Goal: Task Accomplishment & Management: Complete application form

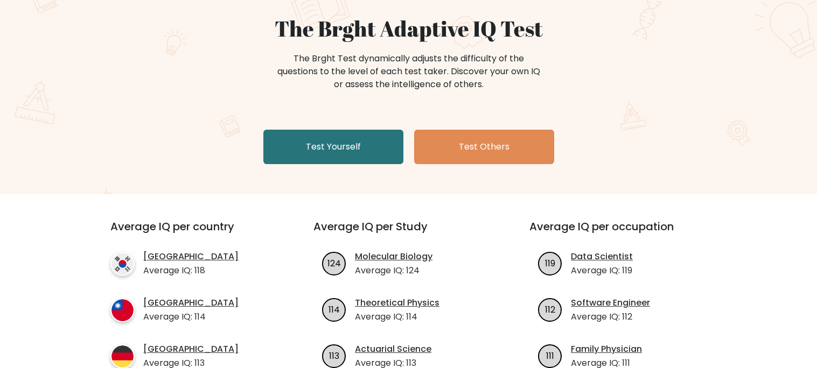
scroll to position [96, 0]
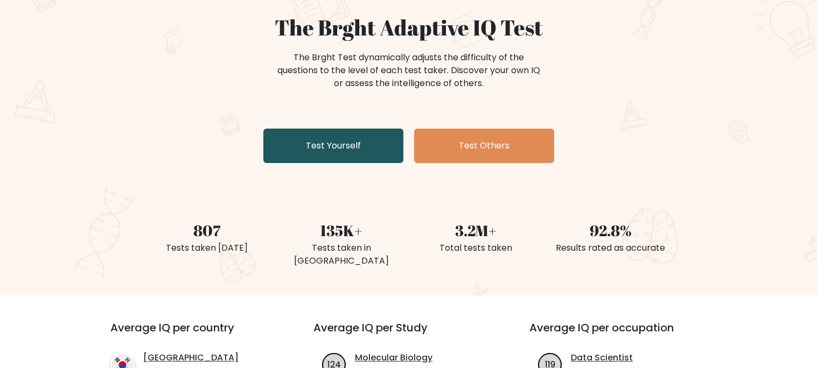
click at [364, 156] on link "Test Yourself" at bounding box center [333, 146] width 140 height 34
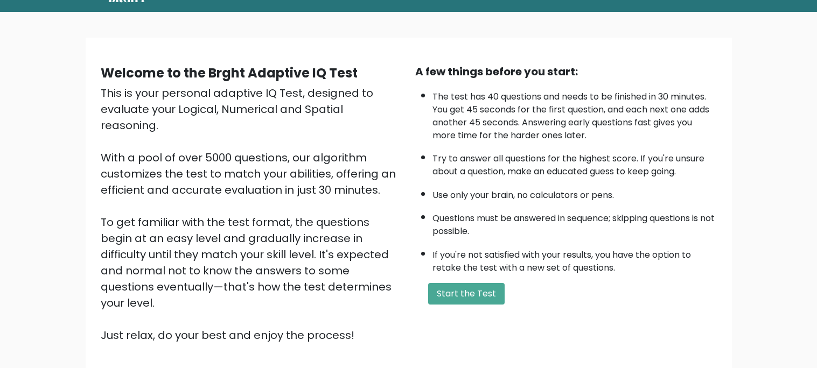
scroll to position [50, 0]
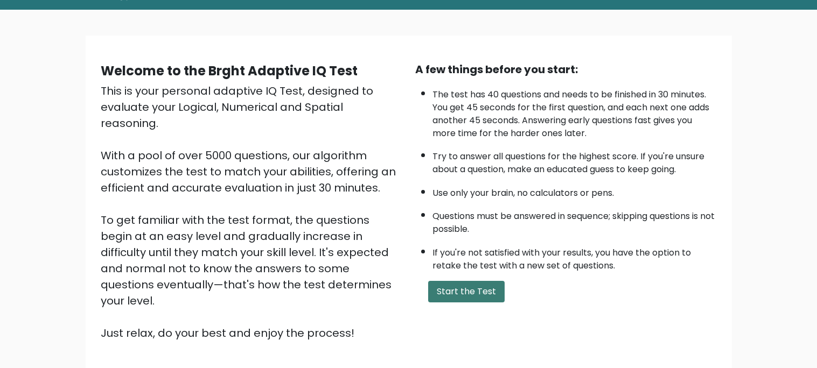
click at [466, 292] on button "Start the Test" at bounding box center [466, 292] width 76 height 22
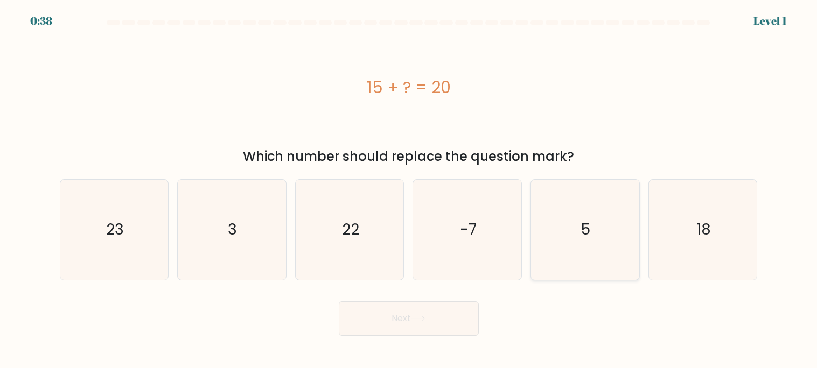
click at [565, 224] on icon "5" at bounding box center [585, 230] width 100 height 100
click at [409, 189] on input "e. 5" at bounding box center [409, 186] width 1 height 5
radio input "true"
click at [371, 329] on button "Next" at bounding box center [409, 318] width 140 height 34
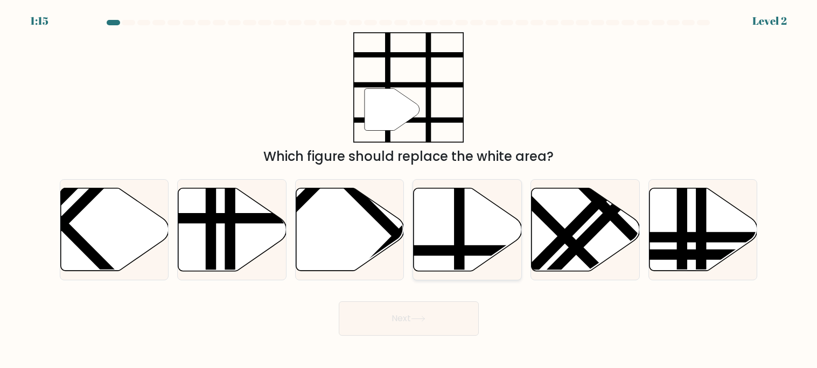
click at [442, 258] on icon at bounding box center [467, 229] width 108 height 83
click at [409, 189] on input "d." at bounding box center [409, 186] width 1 height 5
radio input "true"
click at [408, 320] on button "Next" at bounding box center [409, 318] width 140 height 34
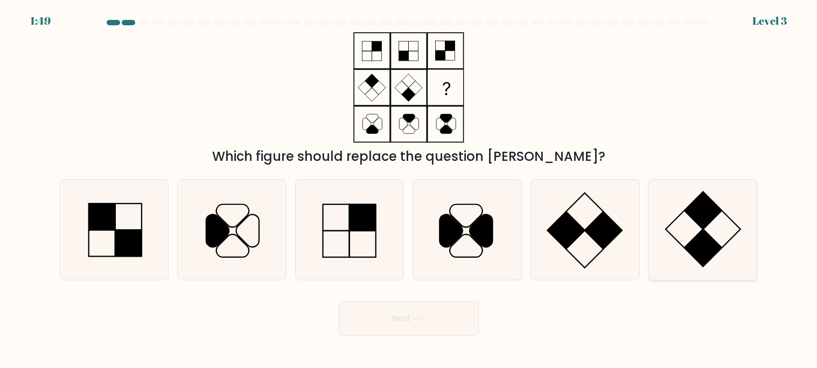
click at [688, 222] on icon at bounding box center [702, 230] width 100 height 100
click at [409, 189] on input "f." at bounding box center [409, 186] width 1 height 5
radio input "true"
click at [430, 319] on button "Next" at bounding box center [409, 318] width 140 height 34
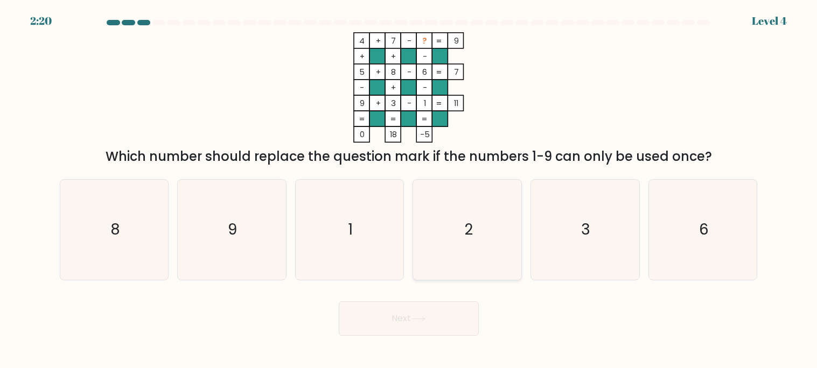
click at [457, 217] on icon "2" at bounding box center [467, 230] width 100 height 100
click at [409, 189] on input "d. 2" at bounding box center [409, 186] width 1 height 5
radio input "true"
click at [416, 307] on button "Next" at bounding box center [409, 318] width 140 height 34
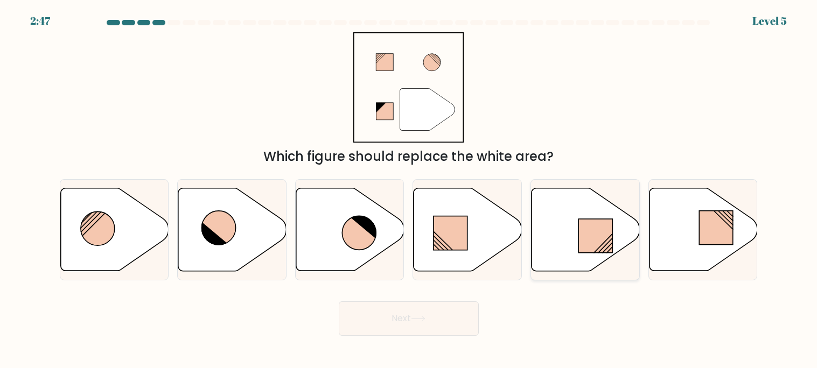
click at [572, 250] on icon at bounding box center [585, 229] width 108 height 83
click at [409, 189] on input "e." at bounding box center [409, 186] width 1 height 5
radio input "true"
click at [420, 309] on button "Next" at bounding box center [409, 318] width 140 height 34
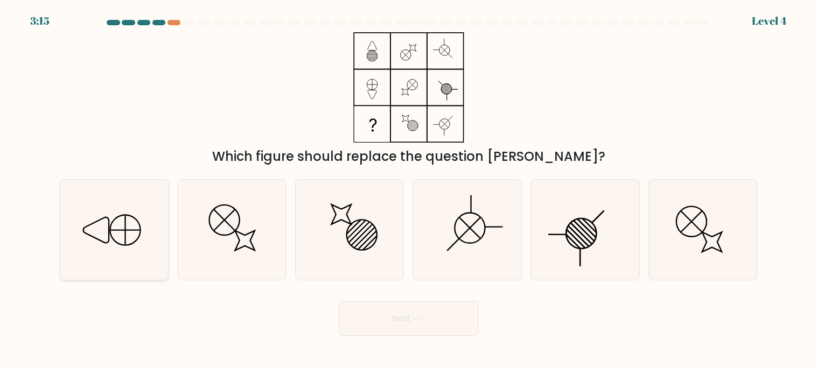
click at [85, 231] on icon at bounding box center [114, 230] width 100 height 100
click at [409, 189] on input "a." at bounding box center [409, 186] width 1 height 5
radio input "true"
click at [373, 311] on button "Next" at bounding box center [409, 318] width 140 height 34
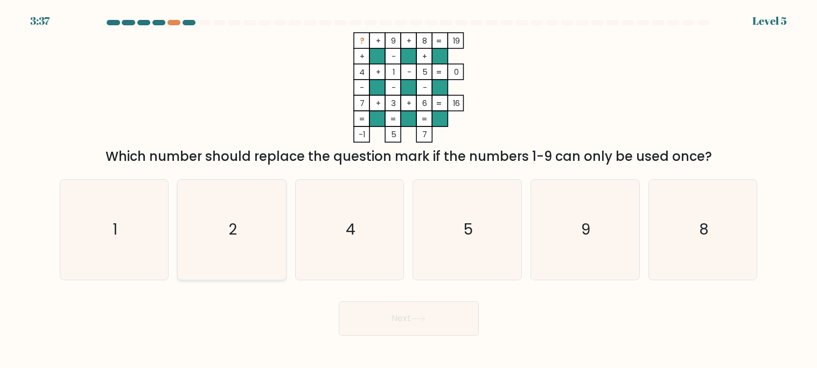
click at [266, 219] on icon "2" at bounding box center [231, 230] width 100 height 100
click at [409, 189] on input "b. 2" at bounding box center [409, 186] width 1 height 5
radio input "true"
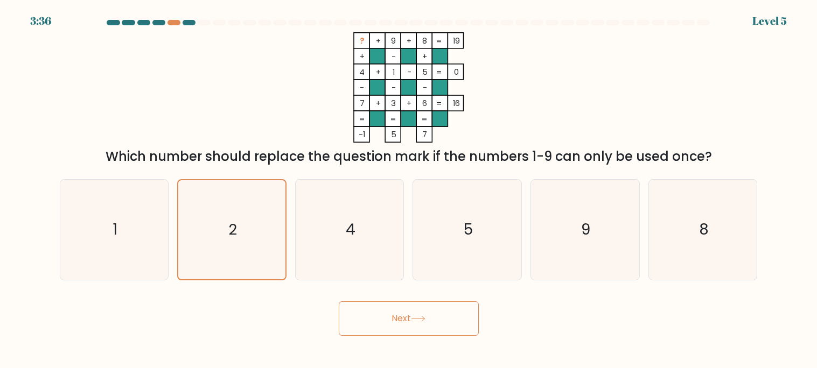
click at [397, 305] on button "Next" at bounding box center [409, 318] width 140 height 34
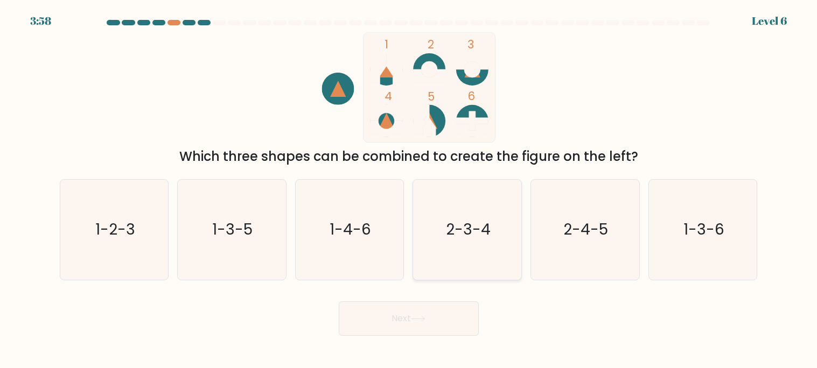
click at [498, 244] on icon "2-3-4" at bounding box center [467, 230] width 100 height 100
click at [409, 189] on input "d. 2-3-4" at bounding box center [409, 186] width 1 height 5
radio input "true"
click at [451, 318] on button "Next" at bounding box center [409, 318] width 140 height 34
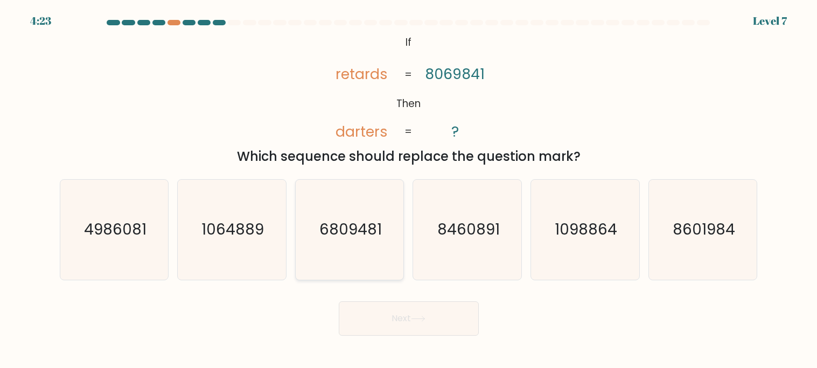
click at [382, 220] on icon "6809481" at bounding box center [349, 230] width 100 height 100
click at [409, 189] on input "c. 6809481" at bounding box center [409, 186] width 1 height 5
radio input "true"
click at [424, 319] on icon at bounding box center [417, 319] width 13 height 5
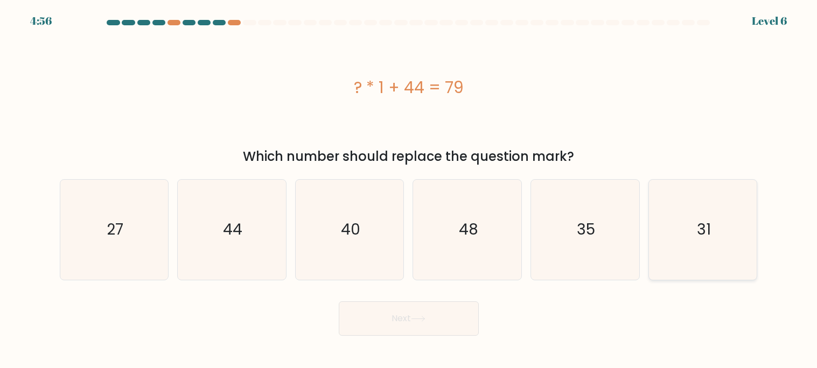
click at [684, 212] on icon "31" at bounding box center [702, 230] width 100 height 100
click at [409, 189] on input "f. 31" at bounding box center [409, 186] width 1 height 5
radio input "true"
click at [434, 308] on button "Next" at bounding box center [409, 318] width 140 height 34
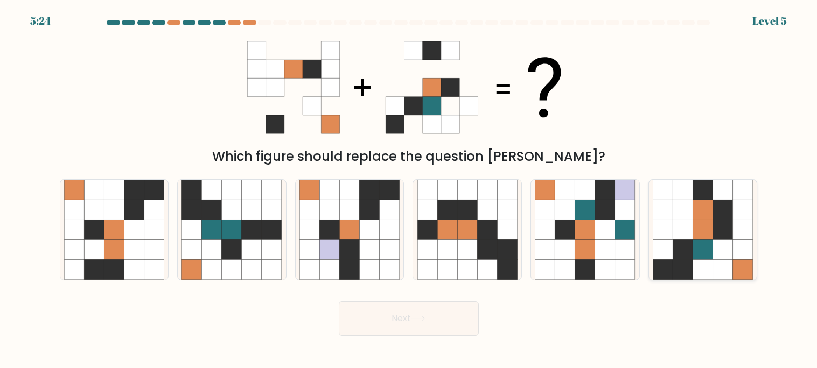
click at [666, 264] on icon at bounding box center [662, 270] width 20 height 20
click at [409, 189] on input "f." at bounding box center [409, 186] width 1 height 5
radio input "true"
click at [387, 309] on button "Next" at bounding box center [409, 318] width 140 height 34
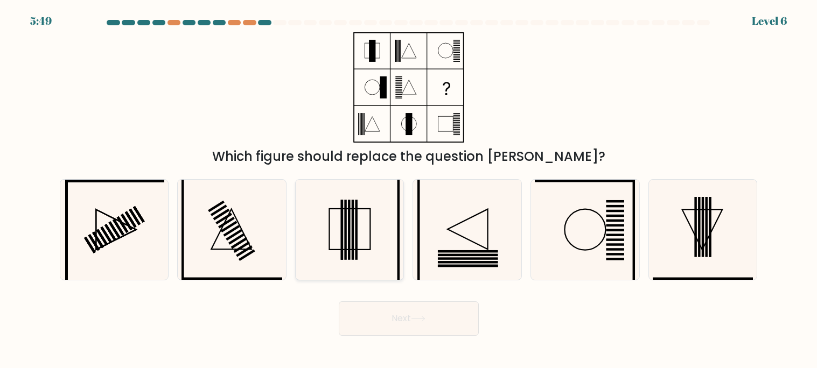
click at [332, 231] on icon at bounding box center [349, 230] width 100 height 100
click at [409, 189] on input "c." at bounding box center [409, 186] width 1 height 5
radio input "true"
click at [407, 317] on button "Next" at bounding box center [409, 318] width 140 height 34
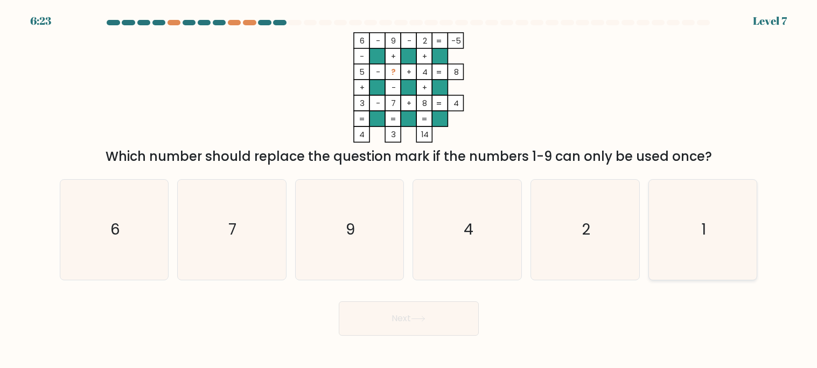
click at [677, 238] on icon "1" at bounding box center [702, 230] width 100 height 100
click at [409, 189] on input "f. 1" at bounding box center [409, 186] width 1 height 5
radio input "true"
click at [419, 324] on button "Next" at bounding box center [409, 318] width 140 height 34
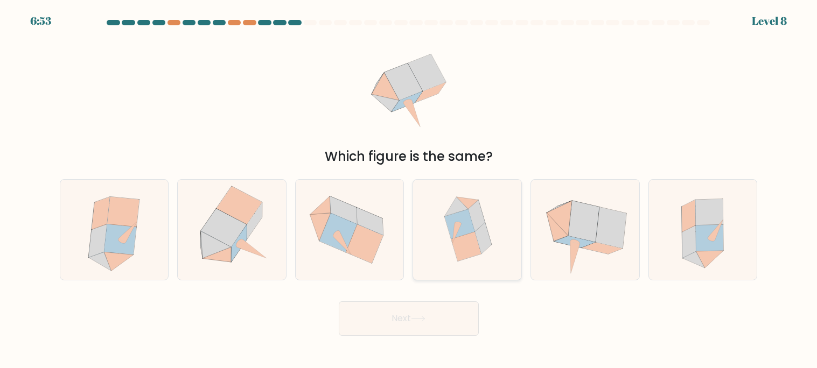
click at [448, 247] on icon at bounding box center [467, 230] width 96 height 100
click at [409, 189] on input "d." at bounding box center [409, 186] width 1 height 5
radio input "true"
click at [420, 323] on button "Next" at bounding box center [409, 318] width 140 height 34
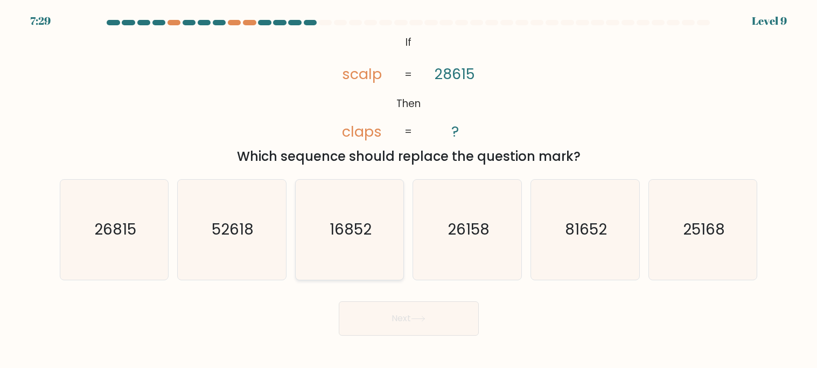
click at [356, 231] on text "16852" at bounding box center [350, 230] width 42 height 21
click at [409, 189] on input "c. 16852" at bounding box center [409, 186] width 1 height 5
radio input "true"
click at [386, 308] on button "Next" at bounding box center [409, 318] width 140 height 34
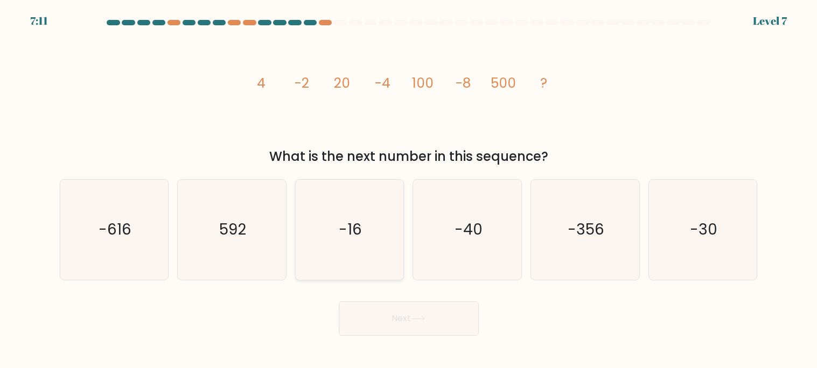
click at [342, 240] on text "-16" at bounding box center [350, 230] width 23 height 21
click at [409, 189] on input "c. -16" at bounding box center [409, 186] width 1 height 5
radio input "true"
click at [426, 314] on button "Next" at bounding box center [409, 318] width 140 height 34
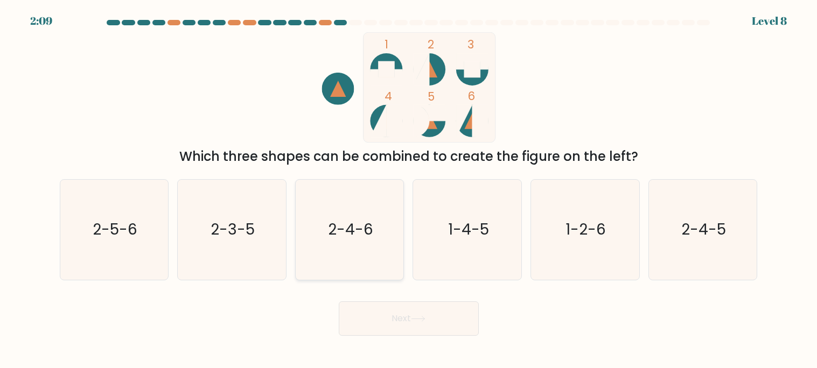
click at [374, 256] on icon "2-4-6" at bounding box center [349, 230] width 100 height 100
click at [409, 189] on input "c. 2-4-6" at bounding box center [409, 186] width 1 height 5
radio input "true"
click at [397, 315] on button "Next" at bounding box center [409, 318] width 140 height 34
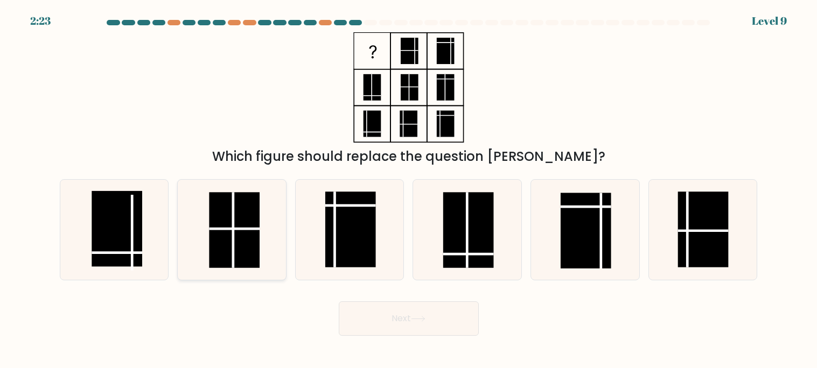
click at [231, 229] on line at bounding box center [234, 229] width 51 height 0
click at [409, 189] on input "b." at bounding box center [409, 186] width 1 height 5
radio input "true"
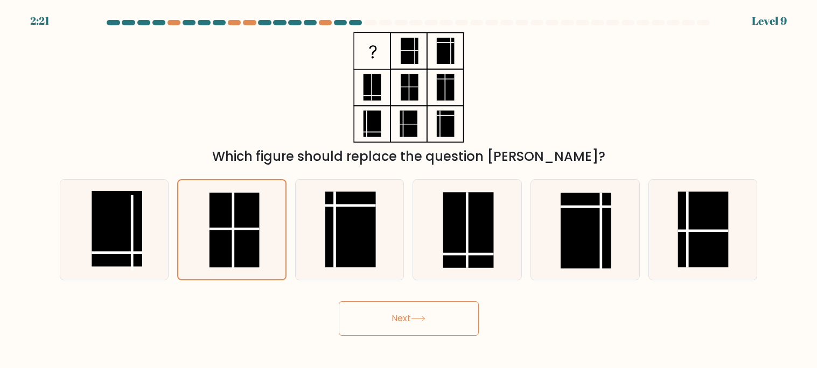
click at [365, 320] on button "Next" at bounding box center [409, 318] width 140 height 34
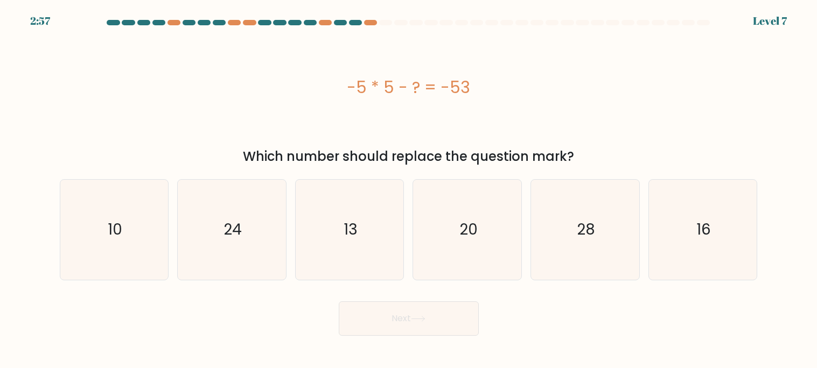
click at [401, 289] on form "a." at bounding box center [408, 178] width 817 height 316
click at [374, 217] on icon "13" at bounding box center [349, 230] width 100 height 100
click at [409, 189] on input "c. 13" at bounding box center [409, 186] width 1 height 5
radio input "true"
click at [401, 327] on button "Next" at bounding box center [409, 318] width 140 height 34
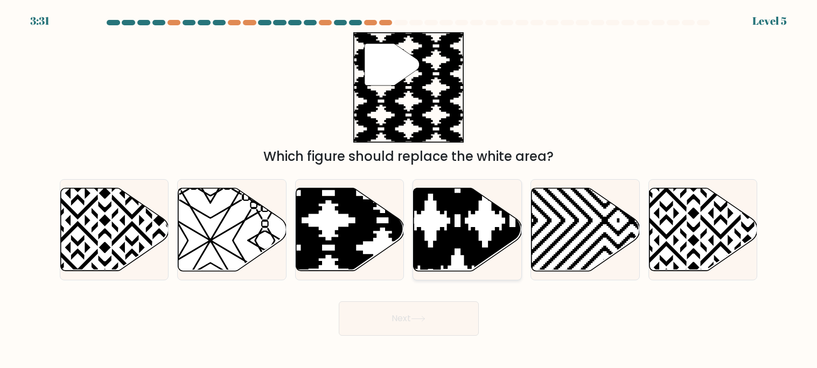
click at [438, 260] on icon at bounding box center [431, 275] width 218 height 218
click at [409, 189] on input "d." at bounding box center [409, 186] width 1 height 5
radio input "true"
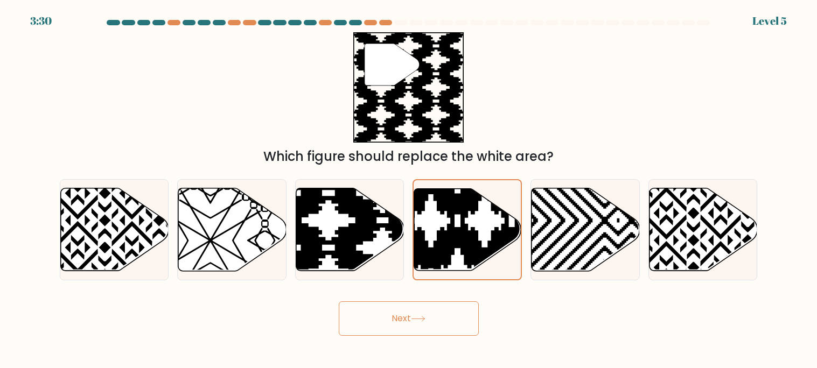
click at [387, 314] on button "Next" at bounding box center [409, 318] width 140 height 34
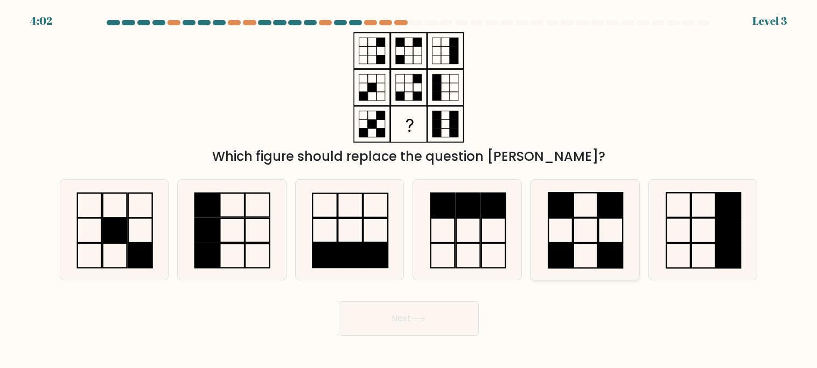
click at [571, 237] on icon at bounding box center [585, 230] width 100 height 100
click at [409, 189] on input "e." at bounding box center [409, 186] width 1 height 5
radio input "true"
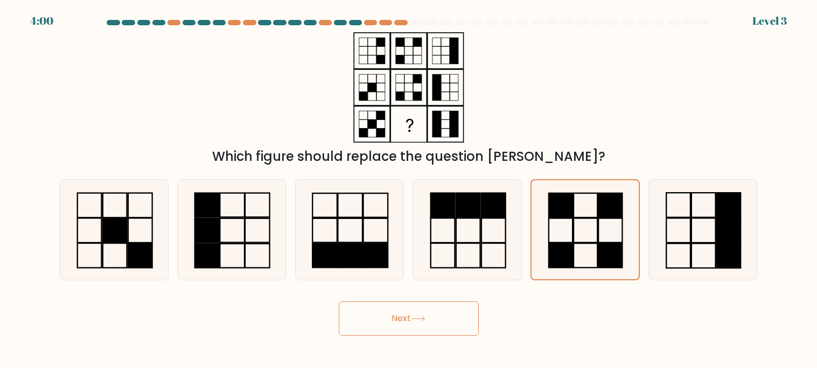
click at [403, 307] on button "Next" at bounding box center [409, 318] width 140 height 34
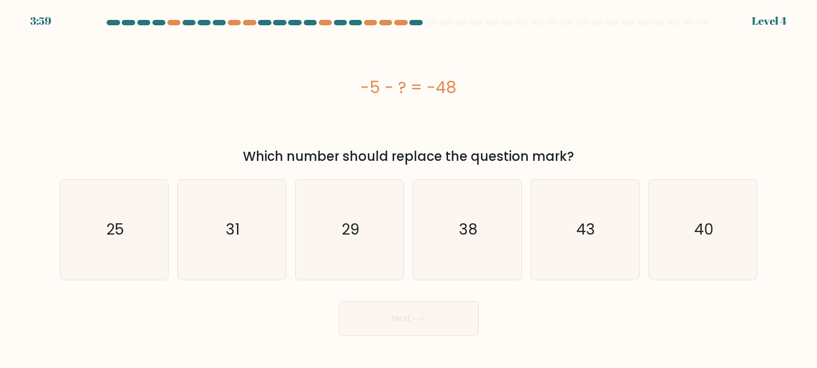
drag, startPoint x: 409, startPoint y: 303, endPoint x: 415, endPoint y: 307, distance: 7.0
click at [415, 307] on button "Next" at bounding box center [409, 318] width 140 height 34
click at [571, 240] on icon "43" at bounding box center [585, 230] width 100 height 100
click at [409, 189] on input "e. 43" at bounding box center [409, 186] width 1 height 5
radio input "true"
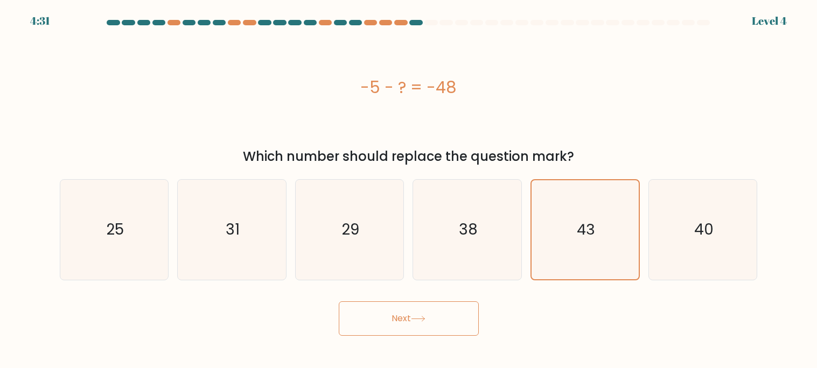
click at [446, 312] on button "Next" at bounding box center [409, 318] width 140 height 34
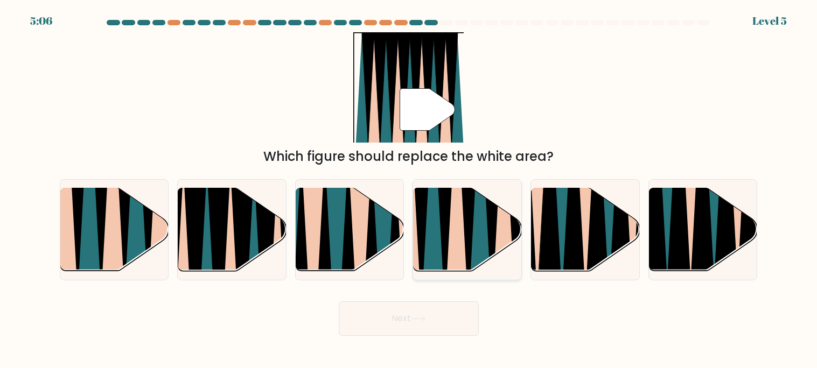
click at [436, 201] on icon at bounding box center [433, 187] width 24 height 216
click at [409, 189] on input "d." at bounding box center [409, 186] width 1 height 5
radio input "true"
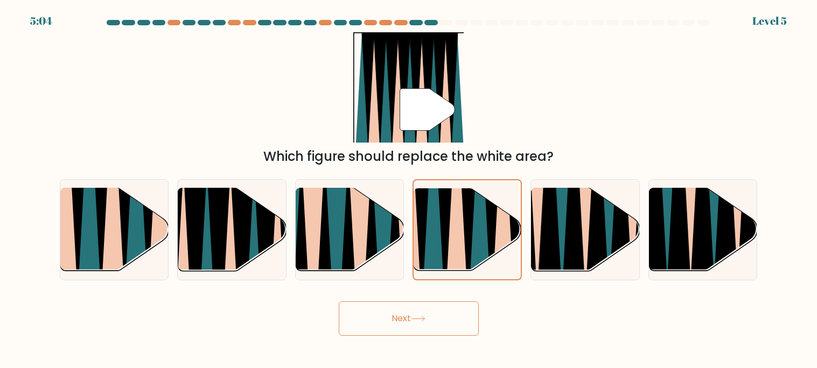
click at [401, 322] on button "Next" at bounding box center [409, 318] width 140 height 34
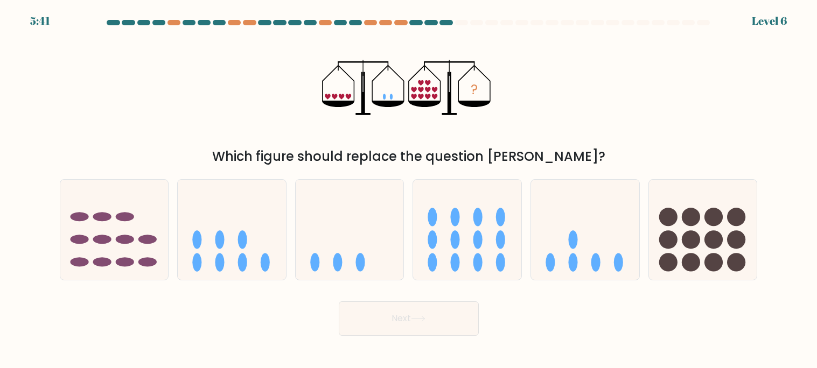
click at [420, 96] on icon at bounding box center [420, 96] width 5 height 5
click at [411, 96] on icon at bounding box center [413, 96] width 5 height 5
click at [413, 92] on icon at bounding box center [413, 89] width 5 height 5
click at [596, 230] on icon at bounding box center [585, 229] width 108 height 89
click at [409, 189] on input "e." at bounding box center [409, 186] width 1 height 5
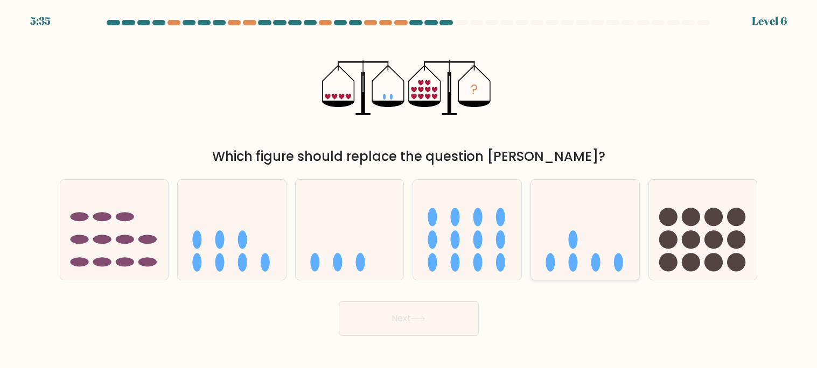
radio input "true"
click at [416, 306] on button "Next" at bounding box center [409, 318] width 140 height 34
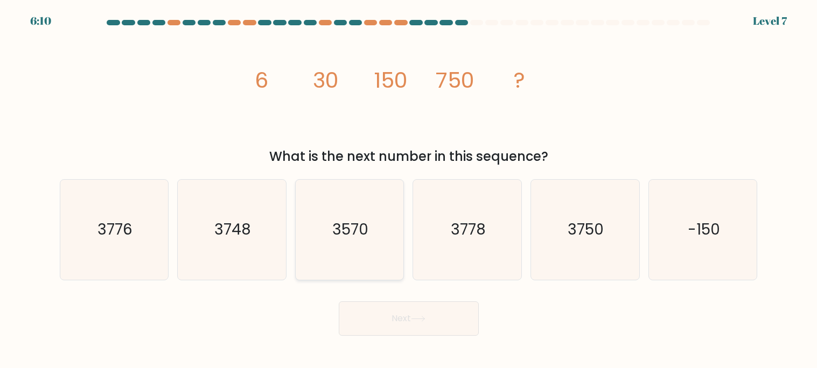
click at [384, 231] on icon "3570" at bounding box center [349, 230] width 100 height 100
click at [409, 189] on input "c. 3570" at bounding box center [409, 186] width 1 height 5
radio input "true"
click at [440, 307] on button "Next" at bounding box center [409, 318] width 140 height 34
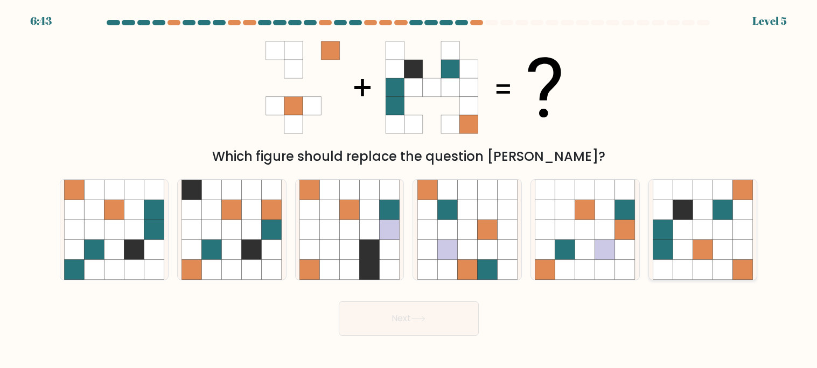
click at [683, 216] on icon at bounding box center [683, 210] width 20 height 20
click at [409, 189] on input "f." at bounding box center [409, 186] width 1 height 5
radio input "true"
click at [430, 320] on button "Next" at bounding box center [409, 318] width 140 height 34
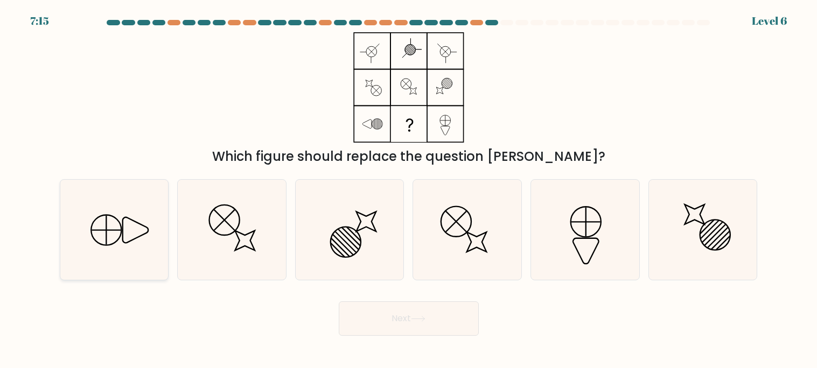
click at [129, 233] on icon at bounding box center [114, 230] width 100 height 100
click at [409, 189] on input "a." at bounding box center [409, 186] width 1 height 5
radio input "true"
click at [421, 338] on body "7:13 Level 6" at bounding box center [408, 184] width 817 height 368
click at [421, 329] on button "Next" at bounding box center [409, 318] width 140 height 34
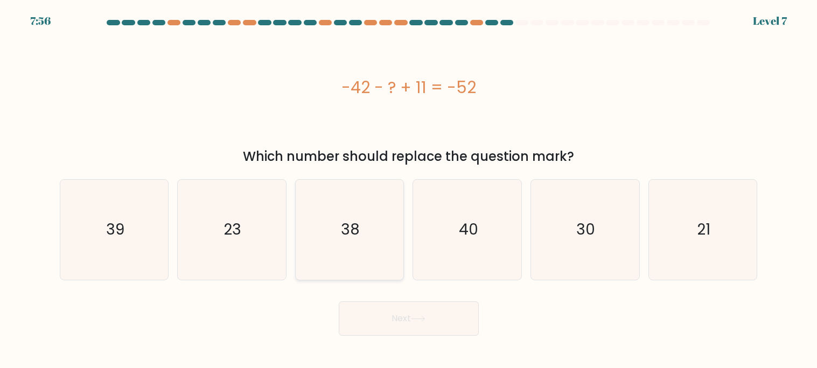
click at [392, 222] on icon "38" at bounding box center [349, 230] width 100 height 100
click at [409, 189] on input "c. 38" at bounding box center [409, 186] width 1 height 5
radio input "true"
click at [403, 307] on button "Next" at bounding box center [409, 318] width 140 height 34
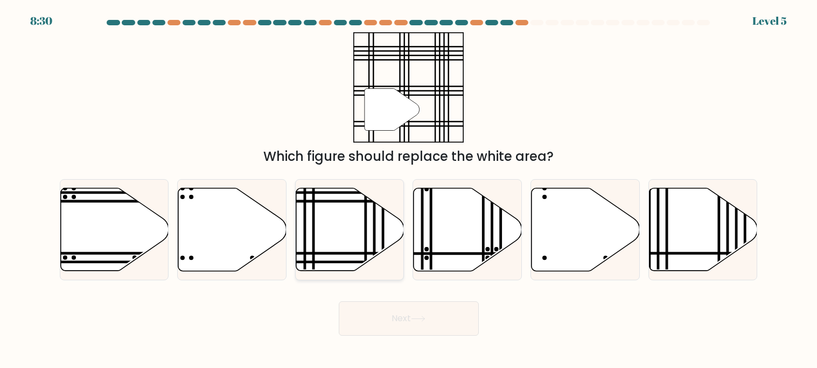
click at [356, 236] on icon at bounding box center [350, 229] width 108 height 83
click at [409, 189] on input "c." at bounding box center [409, 186] width 1 height 5
radio input "true"
click at [406, 313] on button "Next" at bounding box center [409, 318] width 140 height 34
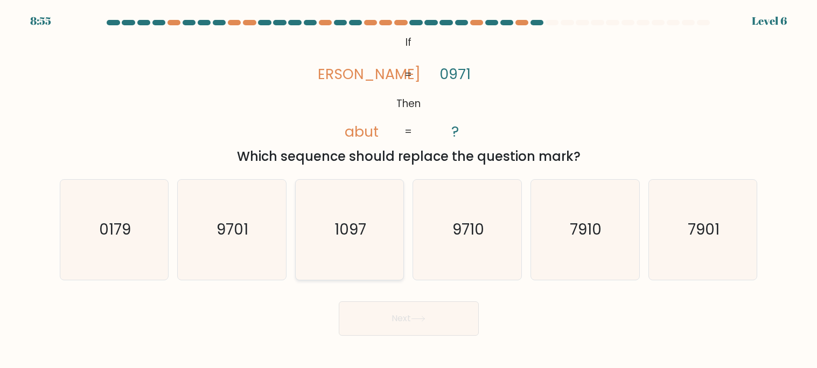
click at [372, 259] on icon "1097" at bounding box center [349, 230] width 100 height 100
click at [409, 189] on input "c. 1097" at bounding box center [409, 186] width 1 height 5
radio input "true"
click at [372, 259] on icon "1097" at bounding box center [349, 229] width 99 height 99
click at [409, 189] on input "c. 1097" at bounding box center [409, 186] width 1 height 5
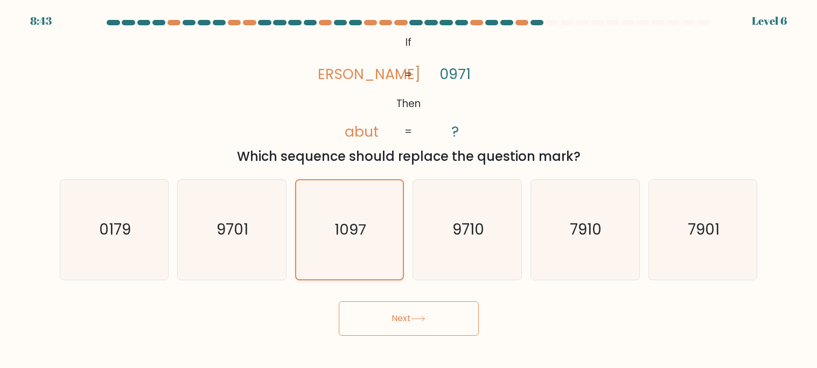
click at [372, 259] on icon "1097" at bounding box center [349, 229] width 99 height 99
click at [409, 189] on input "c. 1097" at bounding box center [409, 186] width 1 height 5
click at [391, 321] on button "Next" at bounding box center [409, 318] width 140 height 34
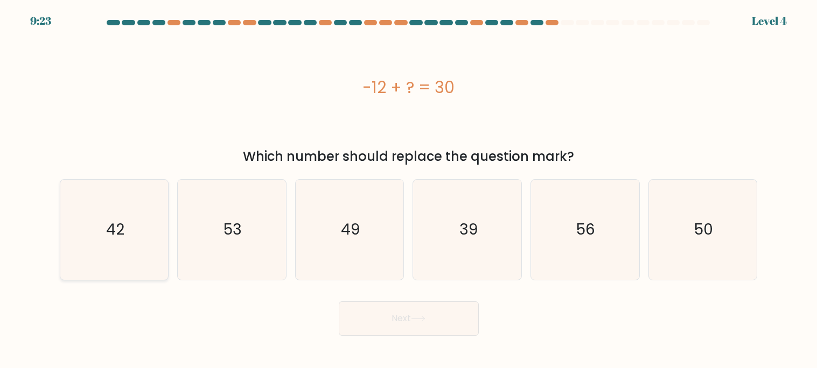
click at [114, 243] on icon "42" at bounding box center [114, 230] width 100 height 100
click at [409, 189] on input "a. 42" at bounding box center [409, 186] width 1 height 5
radio input "true"
click at [357, 314] on button "Next" at bounding box center [409, 318] width 140 height 34
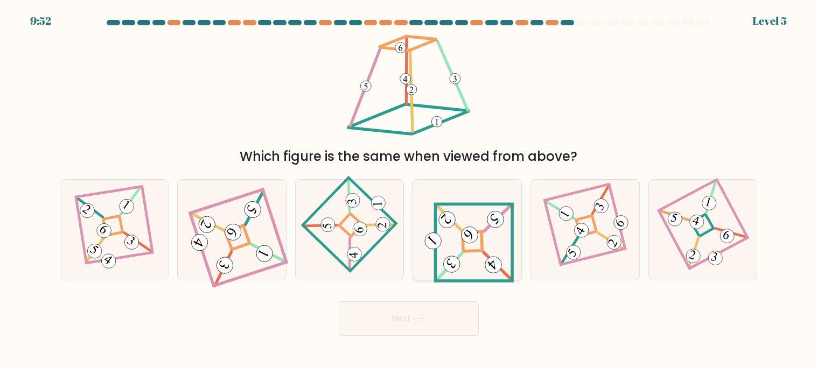
click at [452, 259] on 839 at bounding box center [451, 264] width 23 height 23
click at [409, 189] on input "d." at bounding box center [409, 186] width 1 height 5
radio input "true"
click at [429, 322] on button "Next" at bounding box center [409, 318] width 140 height 34
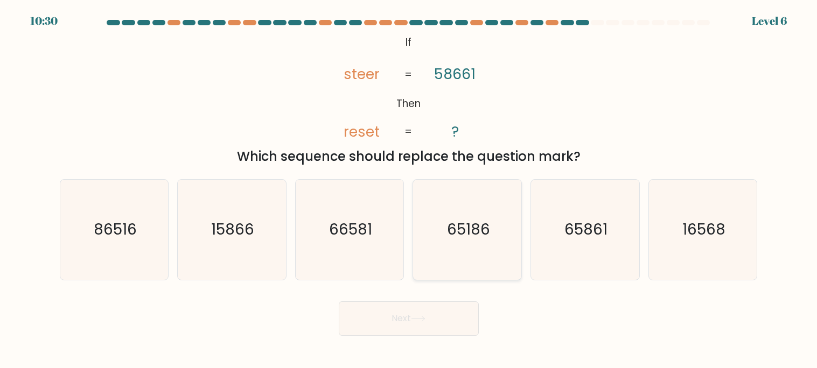
click at [422, 258] on icon "65186" at bounding box center [467, 230] width 100 height 100
click at [409, 189] on input "d. 65186" at bounding box center [409, 186] width 1 height 5
radio input "true"
click at [423, 320] on icon at bounding box center [418, 319] width 15 height 6
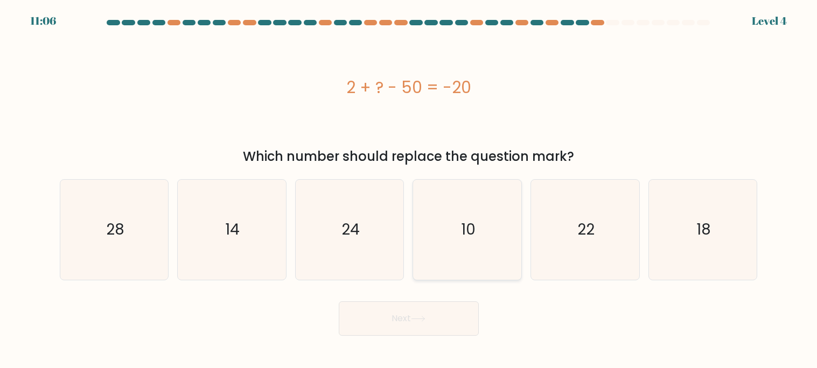
click at [445, 244] on icon "10" at bounding box center [467, 230] width 100 height 100
click at [409, 189] on input "d. 10" at bounding box center [409, 186] width 1 height 5
radio input "true"
click at [419, 322] on button "Next" at bounding box center [409, 318] width 140 height 34
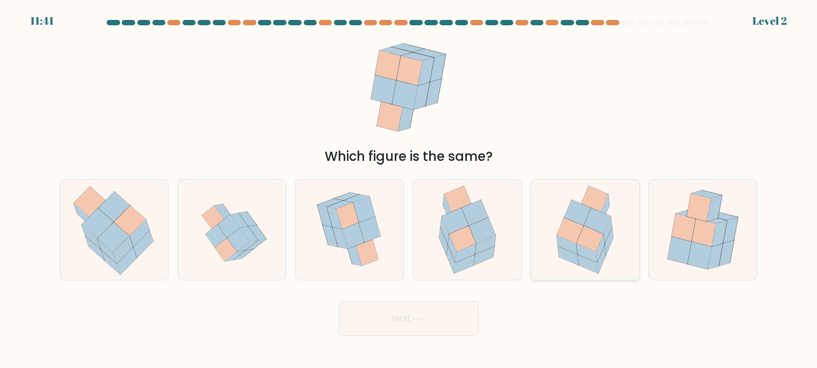
click at [577, 224] on icon at bounding box center [570, 231] width 27 height 26
click at [409, 189] on input "e." at bounding box center [409, 186] width 1 height 5
radio input "true"
click at [410, 308] on button "Next" at bounding box center [409, 318] width 140 height 34
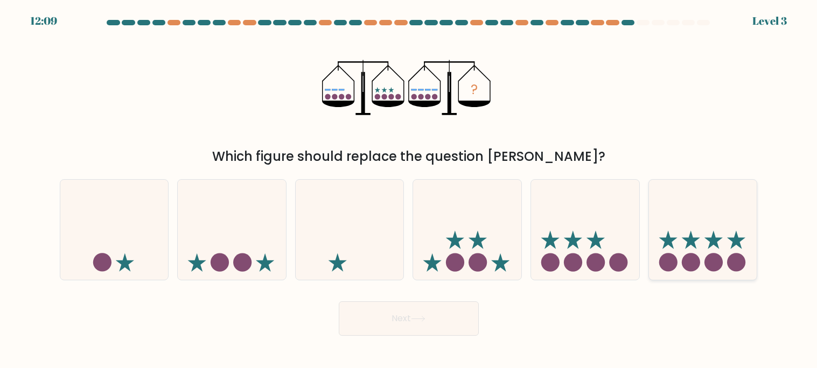
click at [722, 258] on icon at bounding box center [703, 229] width 108 height 89
click at [409, 189] on input "f." at bounding box center [409, 186] width 1 height 5
radio input "true"
click at [422, 323] on button "Next" at bounding box center [409, 318] width 140 height 34
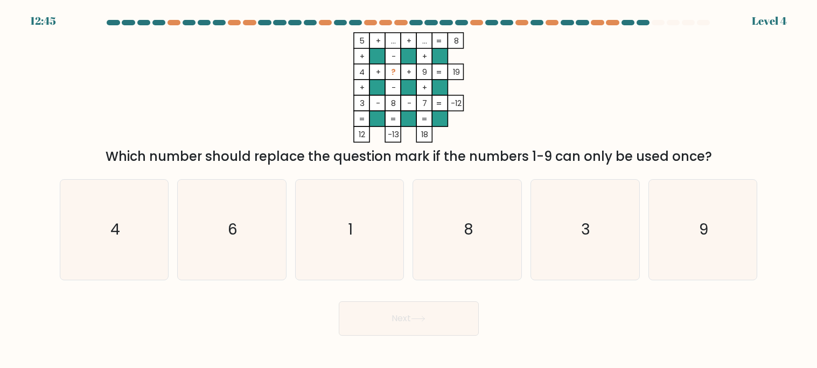
click at [443, 363] on body "12:45 Level 4" at bounding box center [408, 184] width 817 height 368
click at [240, 239] on icon "6" at bounding box center [231, 230] width 100 height 100
click at [409, 189] on input "b. 6" at bounding box center [409, 186] width 1 height 5
radio input "true"
click at [371, 318] on button "Next" at bounding box center [409, 318] width 140 height 34
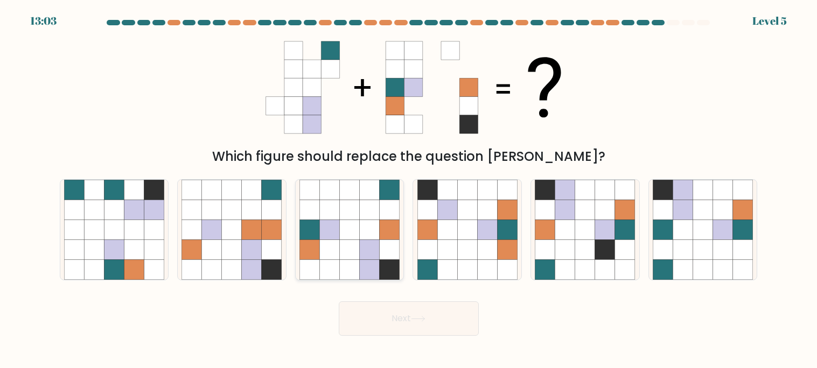
click at [357, 223] on icon at bounding box center [350, 230] width 20 height 20
click at [409, 189] on input "c." at bounding box center [409, 186] width 1 height 5
radio input "true"
click at [423, 329] on button "Next" at bounding box center [409, 318] width 140 height 34
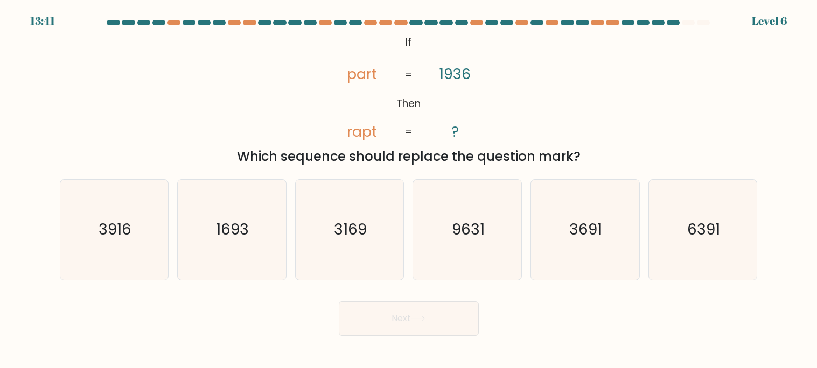
click at [406, 261] on div "c. 3169" at bounding box center [350, 229] width 118 height 101
click at [394, 268] on icon "3169" at bounding box center [349, 230] width 100 height 100
click at [409, 189] on input "c. 3169" at bounding box center [409, 186] width 1 height 5
radio input "true"
click at [418, 318] on icon at bounding box center [418, 319] width 15 height 6
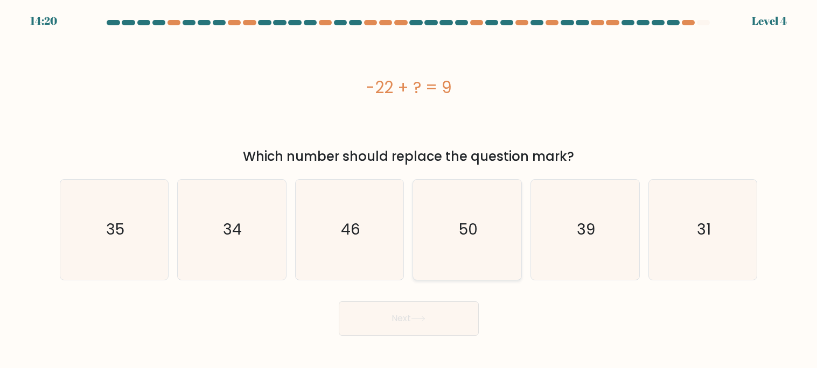
click at [468, 254] on icon "50" at bounding box center [467, 230] width 100 height 100
click at [409, 189] on input "d. 50" at bounding box center [409, 186] width 1 height 5
radio input "true"
click at [263, 243] on icon "34" at bounding box center [231, 230] width 100 height 100
click at [409, 189] on input "b. 34" at bounding box center [409, 186] width 1 height 5
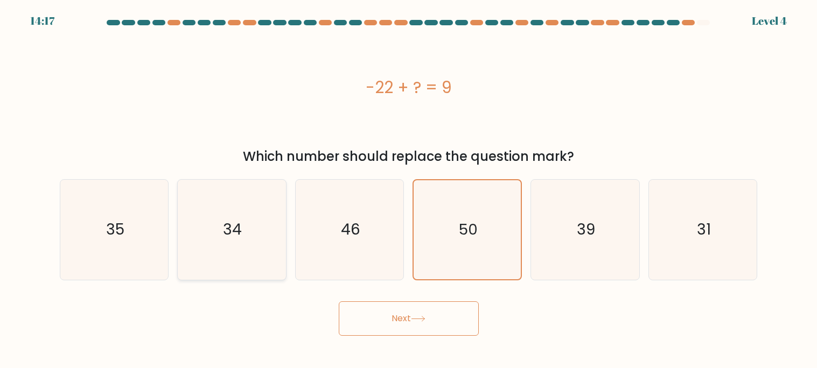
radio input "true"
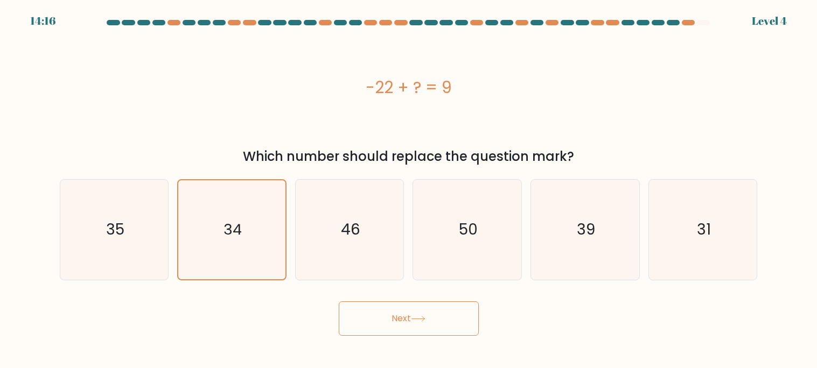
click at [387, 312] on button "Next" at bounding box center [409, 318] width 140 height 34
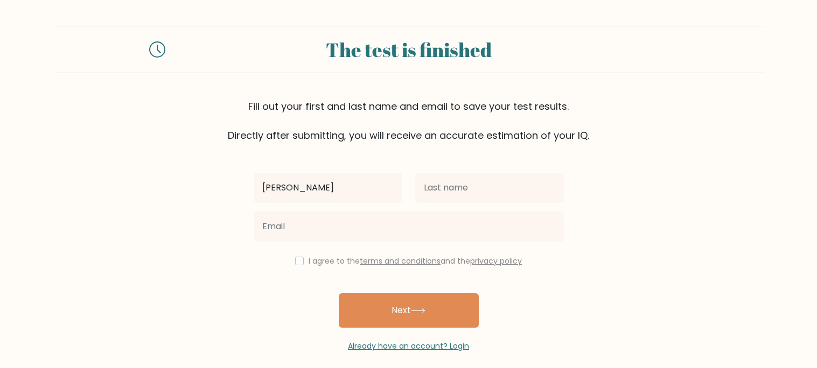
type input "Emma"
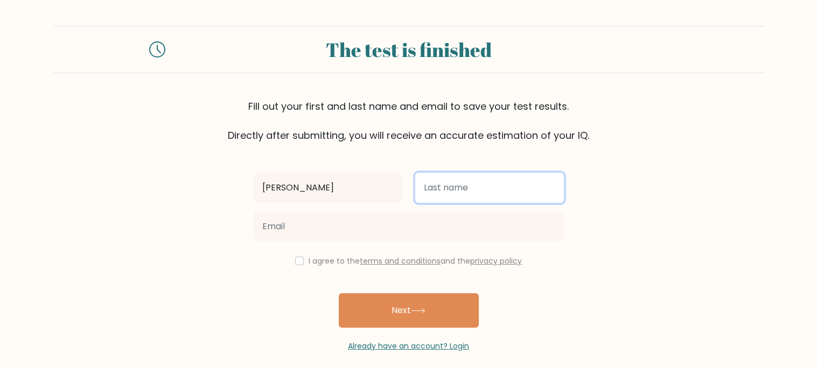
click at [479, 198] on input "text" at bounding box center [489, 188] width 149 height 30
type input "Woods"
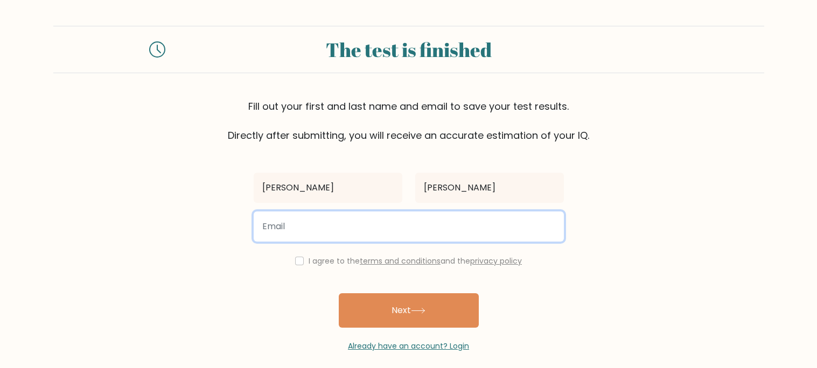
click at [292, 229] on input "email" at bounding box center [409, 227] width 310 height 30
type input "ewoods30@jacksonindians.us"
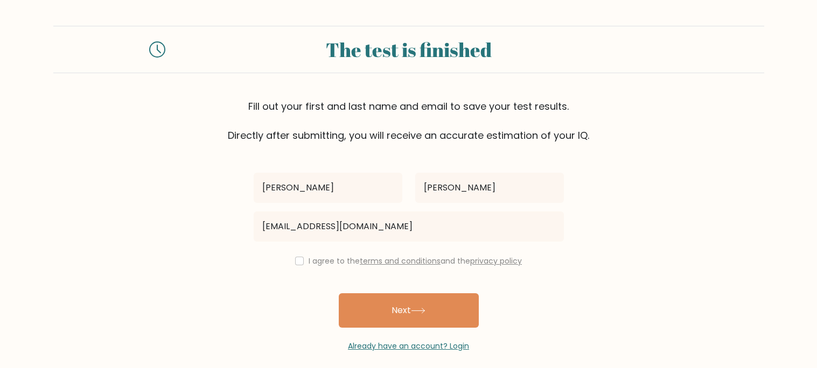
click at [334, 269] on div "Emma Woods ewoods30@jacksonindians.us I agree to the terms and conditions and t…" at bounding box center [408, 247] width 323 height 209
click at [295, 263] on input "checkbox" at bounding box center [299, 261] width 9 height 9
checkbox input "true"
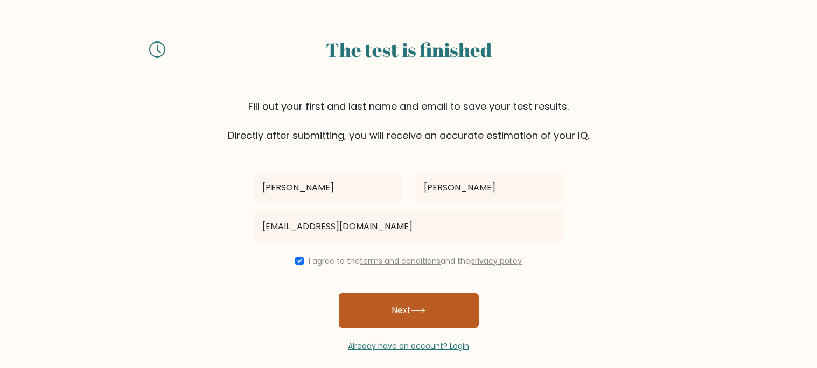
click at [380, 315] on button "Next" at bounding box center [409, 310] width 140 height 34
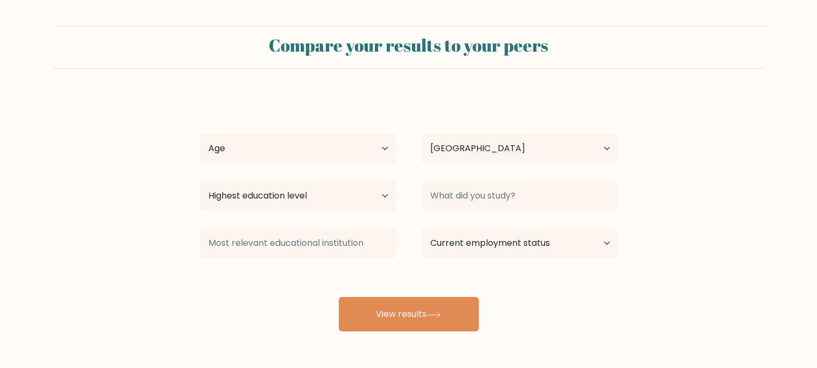
select select "US"
click at [387, 145] on select "Age Under 18 years old 18-24 years old 25-34 years old 35-44 years old 45-54 ye…" at bounding box center [298, 149] width 196 height 30
select select "min_18"
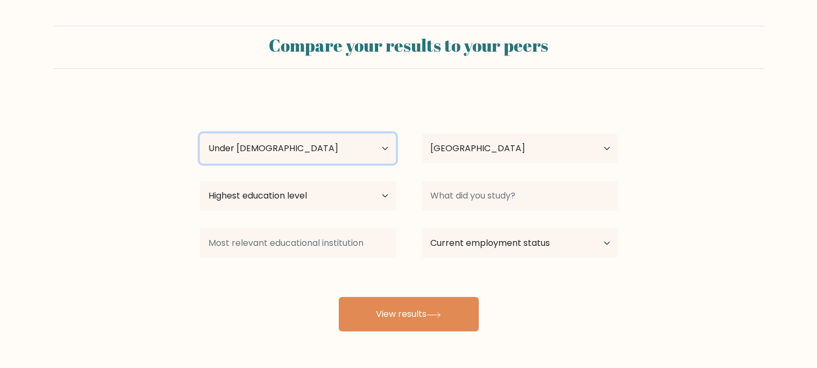
click at [200, 134] on select "Age Under 18 years old 18-24 years old 25-34 years old 35-44 years old 45-54 ye…" at bounding box center [298, 149] width 196 height 30
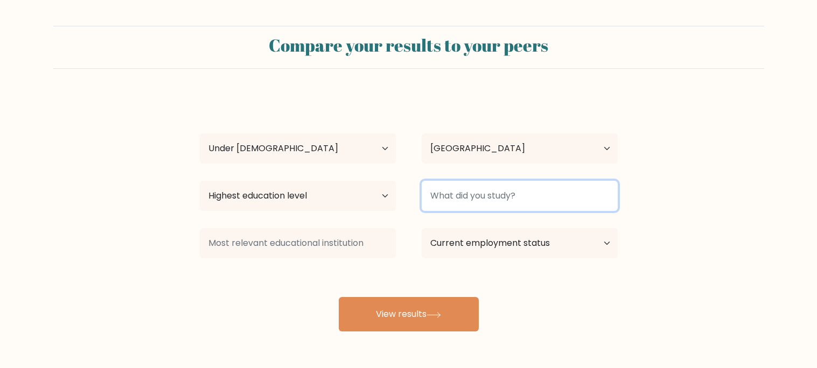
click at [465, 188] on input at bounding box center [520, 196] width 196 height 30
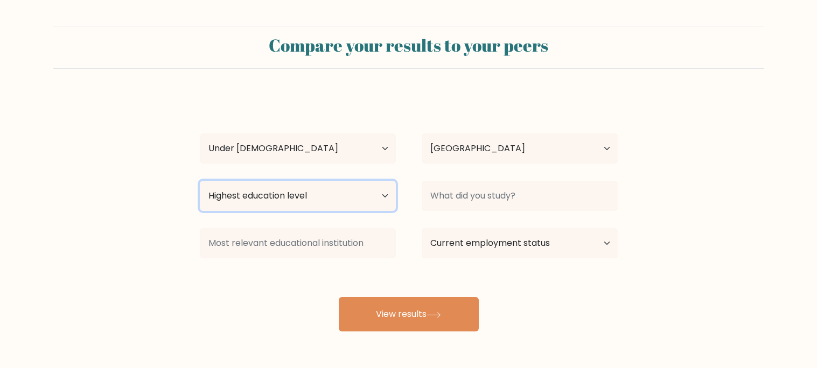
click at [368, 201] on select "Highest education level No schooling Primary Lower Secondary Upper Secondary Oc…" at bounding box center [298, 196] width 196 height 30
select select "lower_secondary"
click at [200, 181] on select "Highest education level No schooling Primary Lower Secondary Upper Secondary Oc…" at bounding box center [298, 196] width 196 height 30
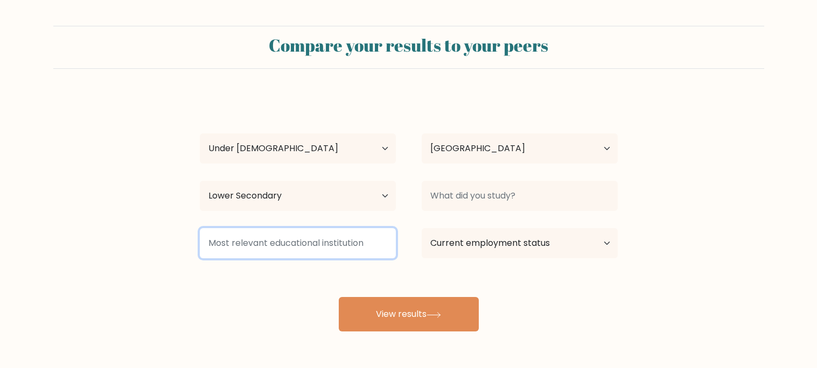
click at [379, 247] on input at bounding box center [298, 243] width 196 height 30
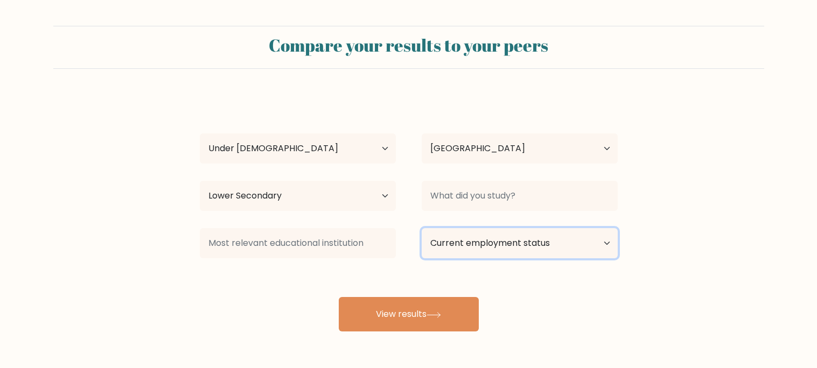
click at [497, 250] on select "Current employment status Employed Student Retired Other / prefer not to answer" at bounding box center [520, 243] width 196 height 30
select select "student"
click at [422, 228] on select "Current employment status Employed Student Retired Other / prefer not to answer" at bounding box center [520, 243] width 196 height 30
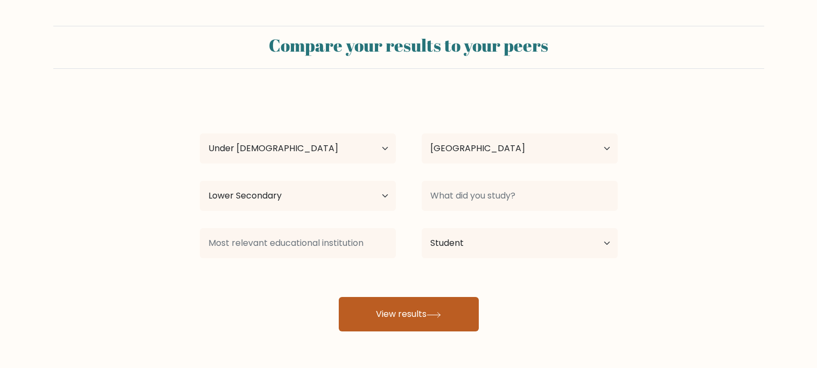
click at [444, 299] on button "View results" at bounding box center [409, 314] width 140 height 34
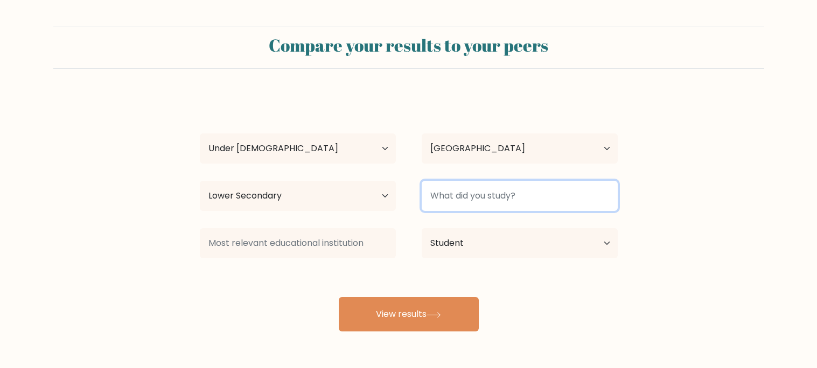
click at [470, 186] on input at bounding box center [520, 196] width 196 height 30
type input "S"
type input "n"
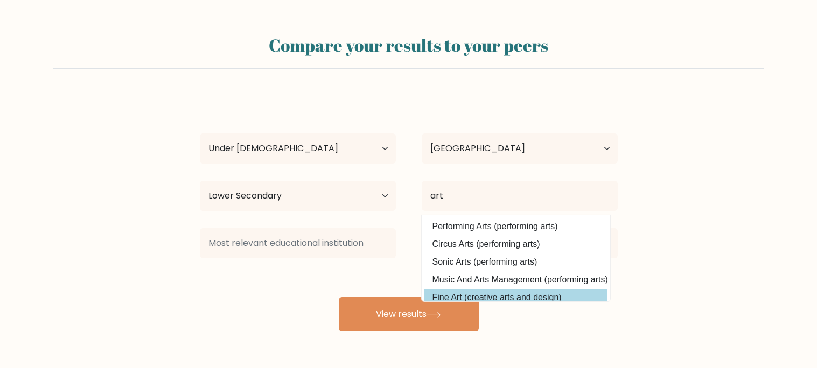
click at [504, 294] on option "Fine Art (creative arts and design)" at bounding box center [515, 297] width 183 height 17
type input "Fine Art"
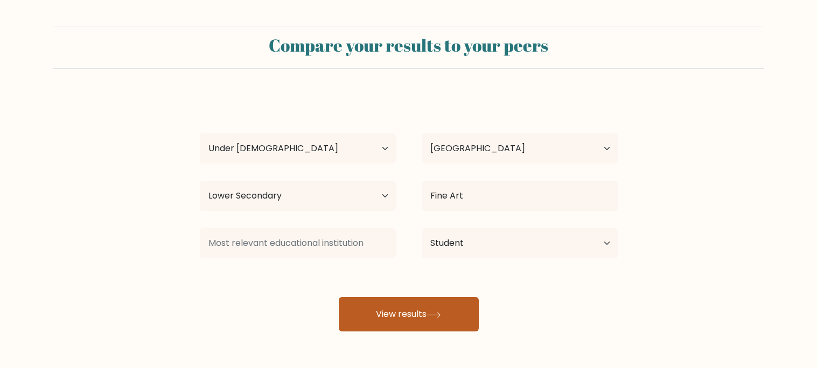
click at [462, 307] on button "View results" at bounding box center [409, 314] width 140 height 34
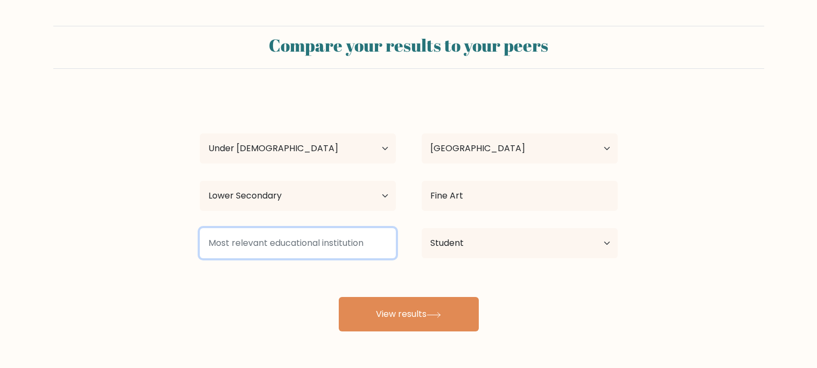
click at [323, 254] on input at bounding box center [298, 243] width 196 height 30
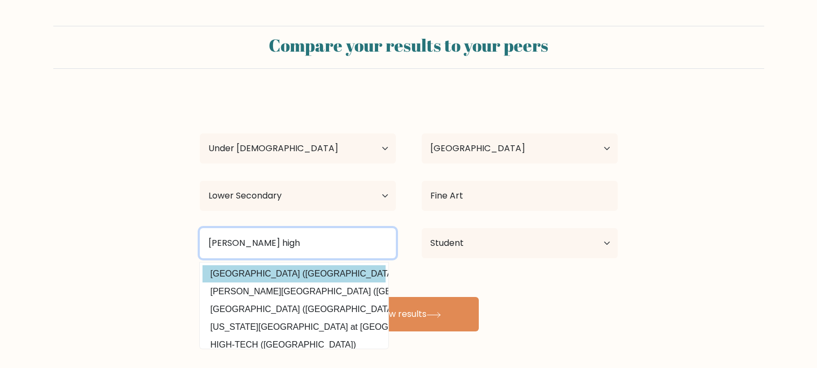
type input "jackson junior high"
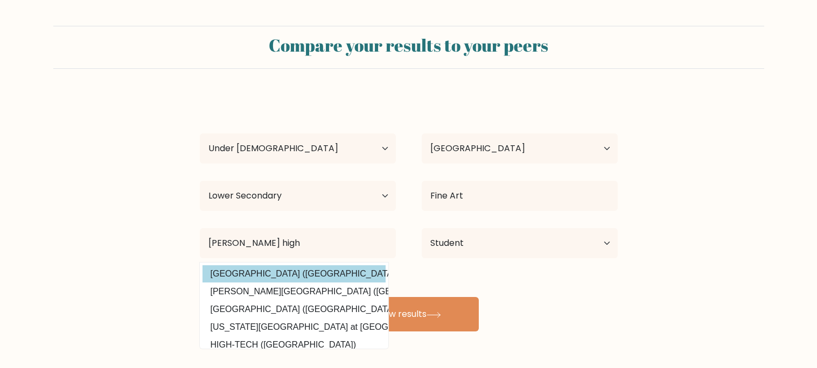
click at [320, 275] on div "Emma Woods Age Under 18 years old 18-24 years old 25-34 years old 35-44 years o…" at bounding box center [408, 213] width 431 height 237
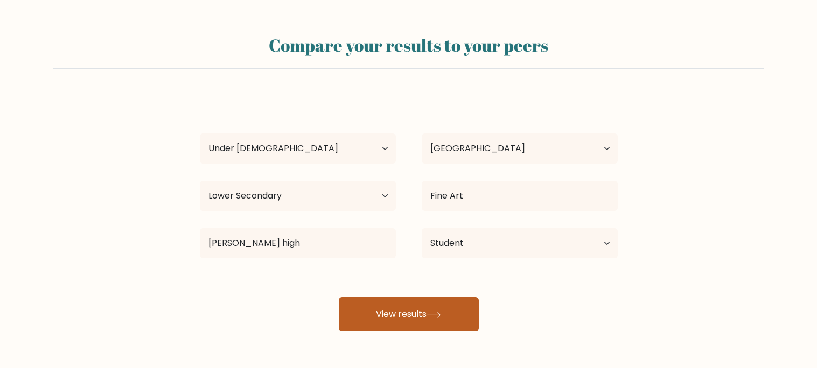
click at [364, 311] on button "View results" at bounding box center [409, 314] width 140 height 34
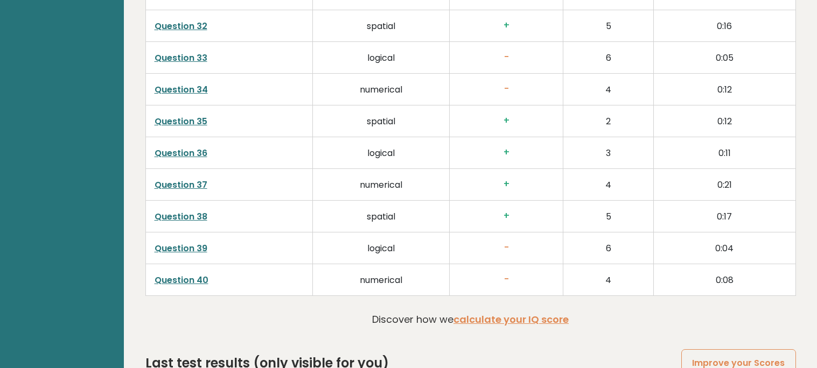
scroll to position [2799, 0]
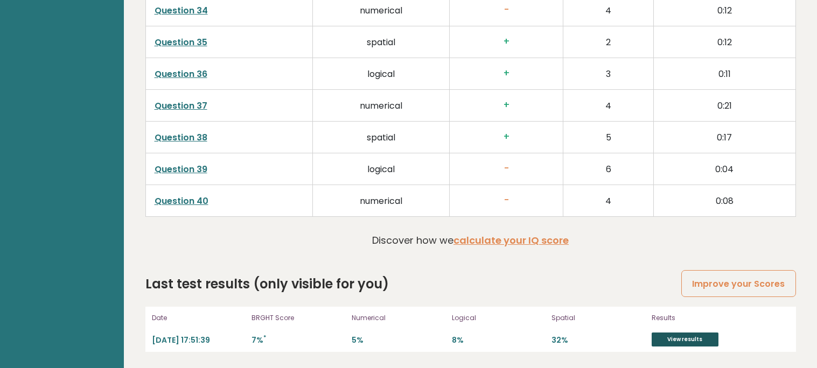
click at [672, 342] on link "View results" at bounding box center [684, 340] width 67 height 14
